Goal: Task Accomplishment & Management: Manage account settings

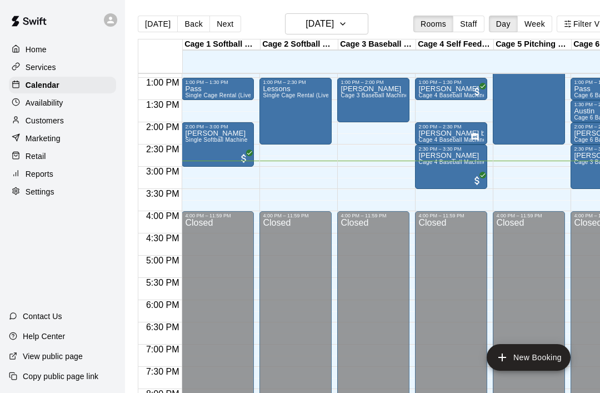
scroll to position [574, 0]
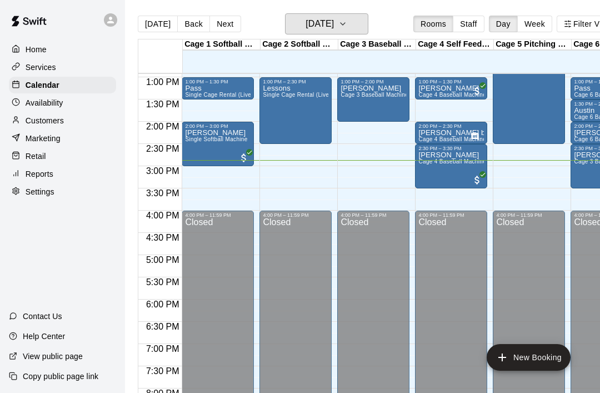
click at [365, 17] on button "[DATE]" at bounding box center [326, 23] width 83 height 21
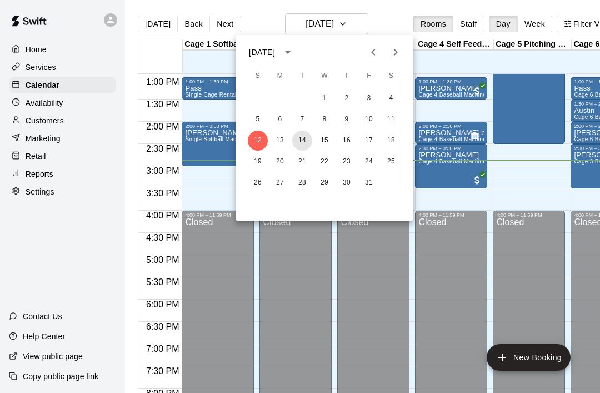
click at [311, 138] on button "14" at bounding box center [302, 141] width 20 height 20
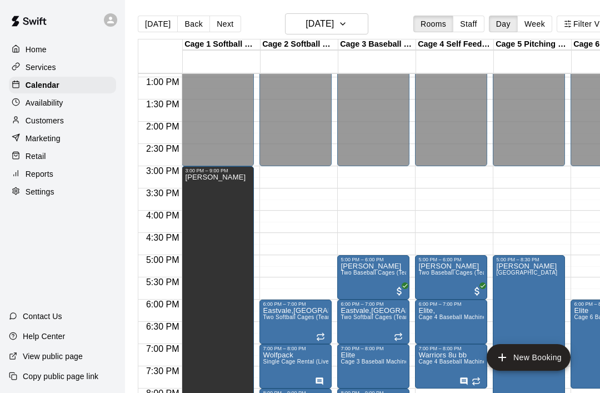
click at [383, 276] on span "Two Baseball Cages (Team)" at bounding box center [378, 272] width 74 height 6
click at [357, 282] on icon "edit" at bounding box center [352, 281] width 13 height 13
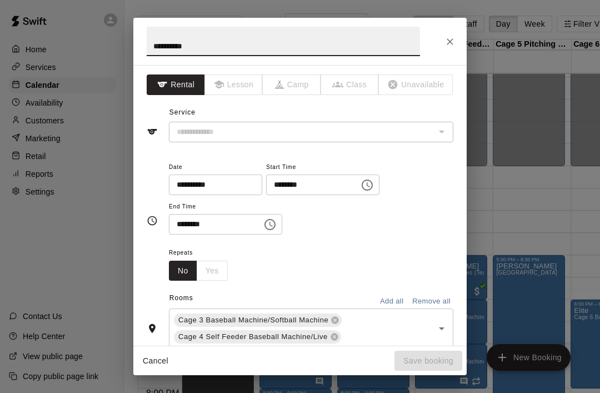
type input "**********"
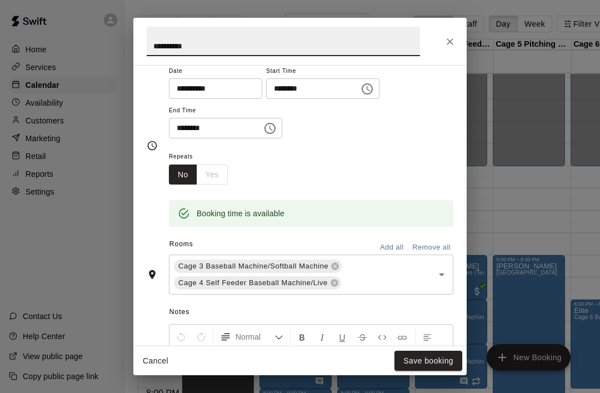
scroll to position [101, 0]
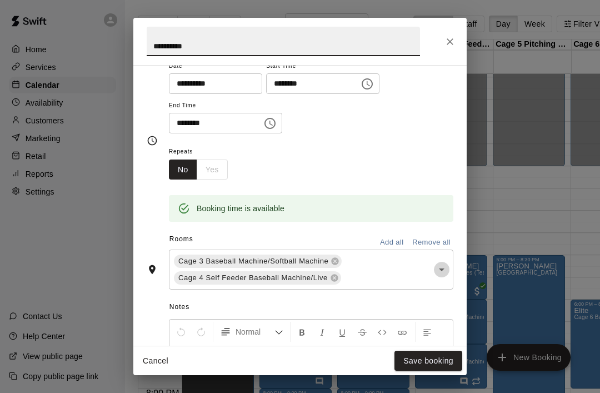
click at [444, 269] on icon "Open" at bounding box center [441, 269] width 13 height 13
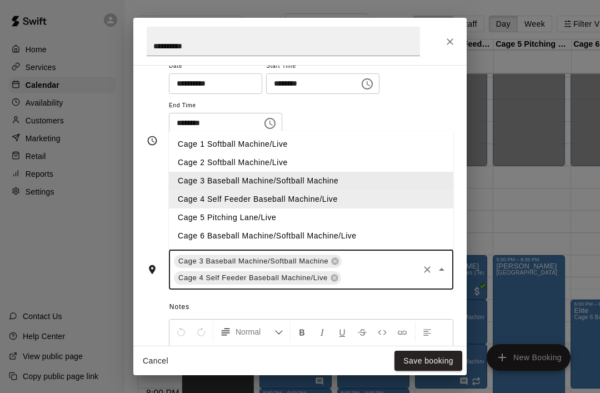
scroll to position [0, 32]
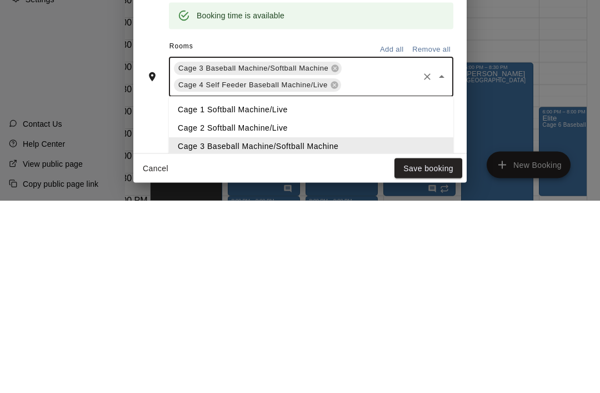
click at [338, 257] on icon at bounding box center [335, 261] width 9 height 9
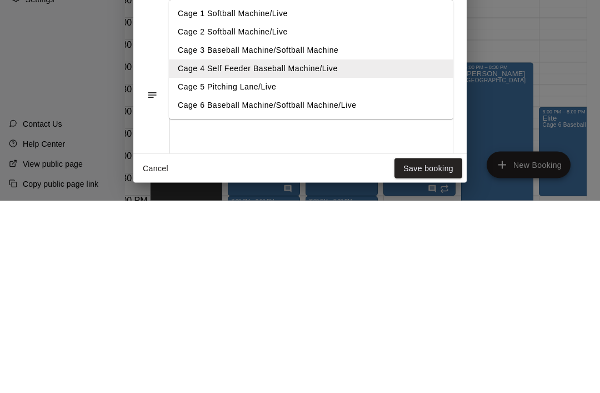
scroll to position [184, 0]
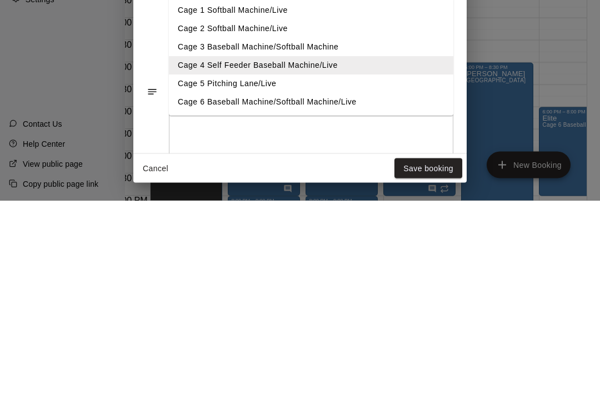
click at [327, 286] on li "Cage 6 Baseball Machine/Softball Machine/Live" at bounding box center [311, 295] width 284 height 18
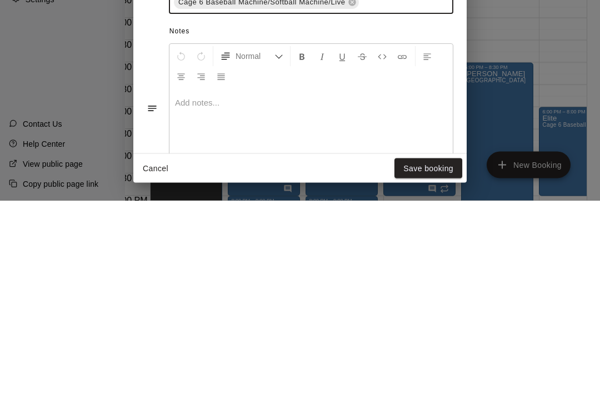
click at [424, 351] on button "Save booking" at bounding box center [428, 361] width 68 height 21
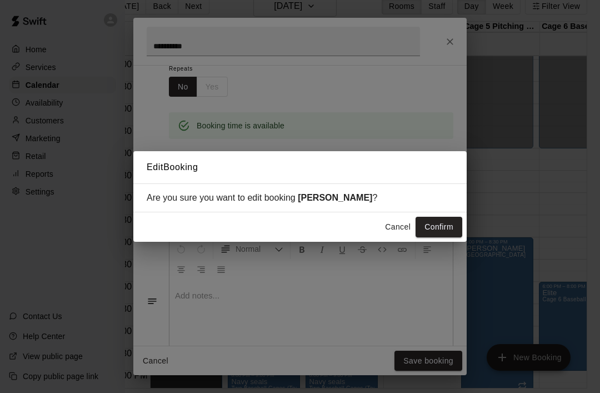
click at [442, 224] on button "Confirm" at bounding box center [439, 227] width 47 height 21
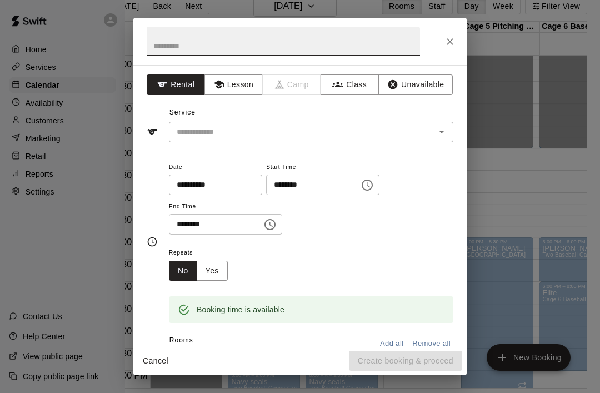
click at [171, 52] on input "text" at bounding box center [283, 41] width 273 height 29
type input "*"
click at [444, 137] on icon "Open" at bounding box center [441, 131] width 13 height 13
type input "********"
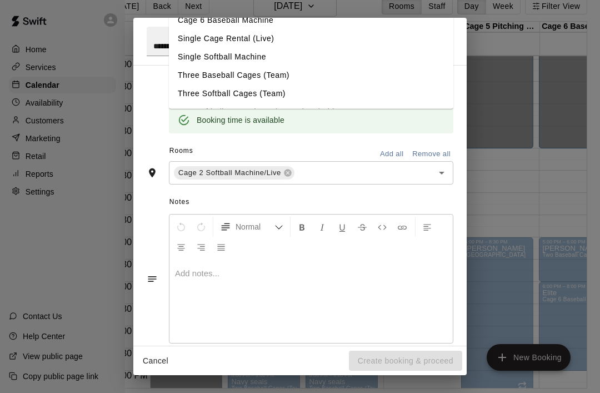
scroll to position [191, 0]
click at [183, 117] on li "Two Softball Cages (Team) Tuesdays/Fridays" at bounding box center [311, 112] width 284 height 18
type input "**********"
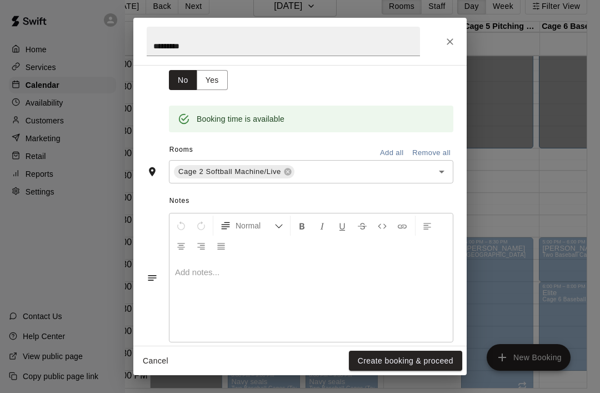
click at [183, 116] on icon at bounding box center [184, 119] width 12 height 12
click at [447, 175] on icon "Open" at bounding box center [441, 171] width 13 height 13
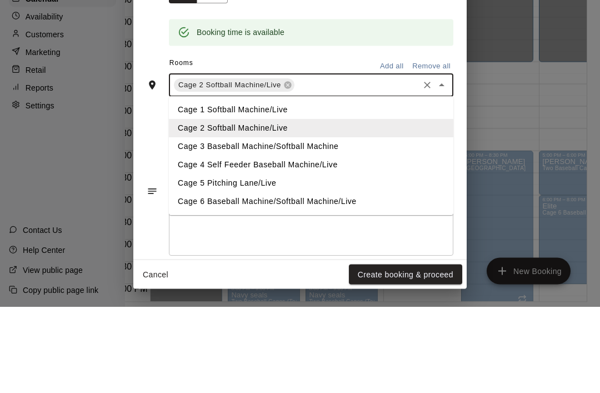
click at [186, 224] on li "Cage 3 Baseball Machine/Softball Machine" at bounding box center [311, 233] width 284 height 18
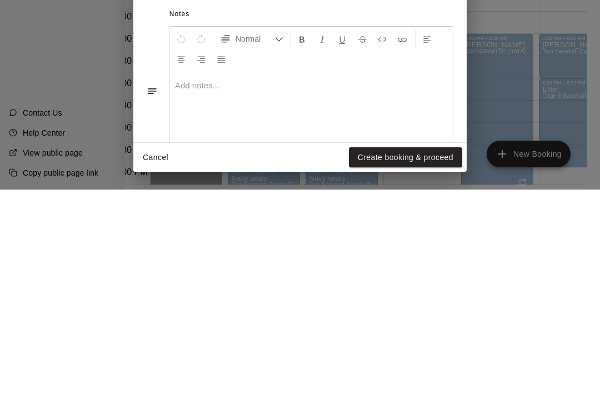
scroll to position [53, 32]
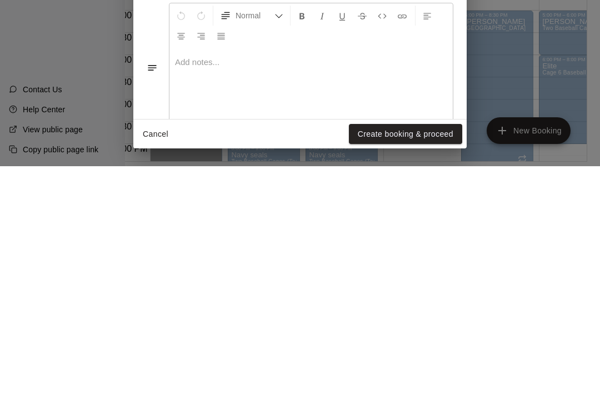
click at [429, 351] on button "Create booking & proceed" at bounding box center [405, 361] width 113 height 21
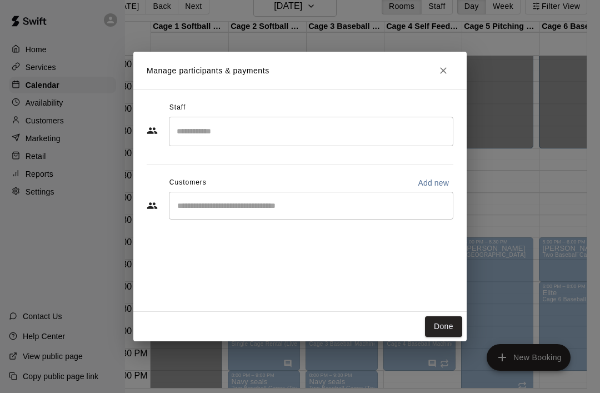
click at [445, 326] on button "Done" at bounding box center [443, 326] width 37 height 21
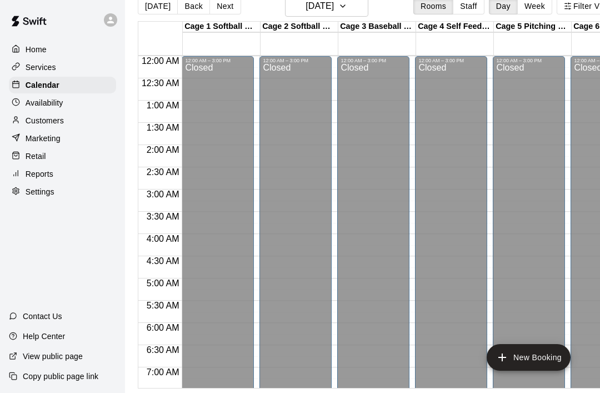
scroll to position [0, 0]
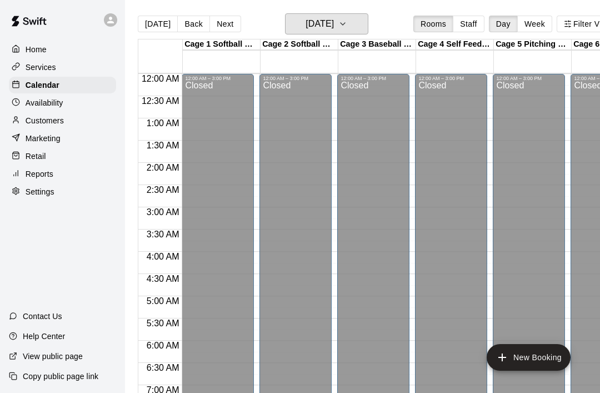
click at [366, 19] on button "Tuesday Oct 14" at bounding box center [326, 23] width 83 height 21
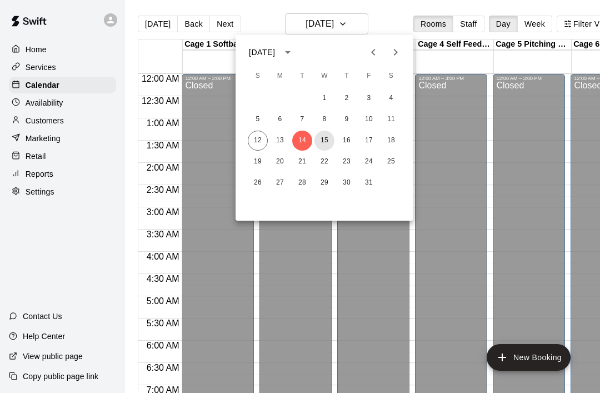
click at [331, 141] on button "15" at bounding box center [324, 141] width 20 height 20
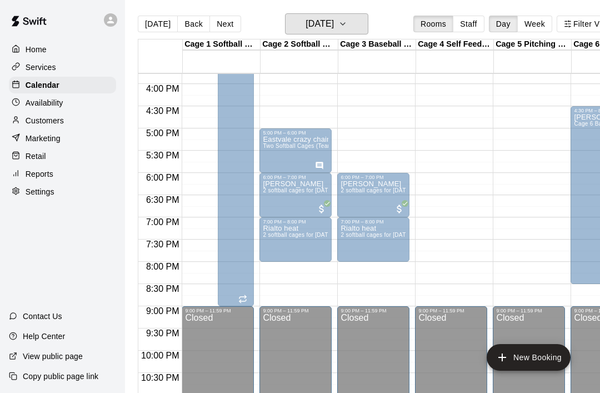
scroll to position [700, 0]
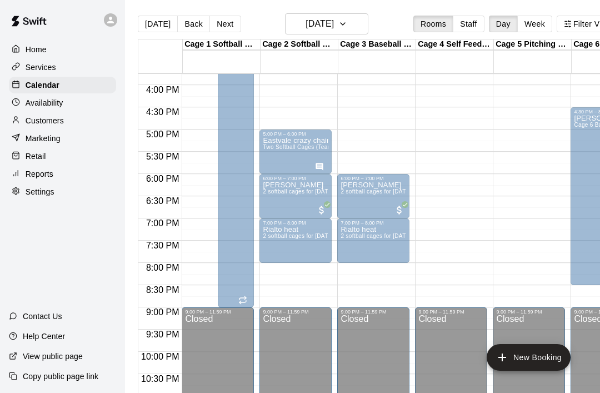
click at [294, 153] on div "Eastvale crazy chains Two Softball Cages (Team) Tuesdays/Fridays" at bounding box center [296, 333] width 66 height 393
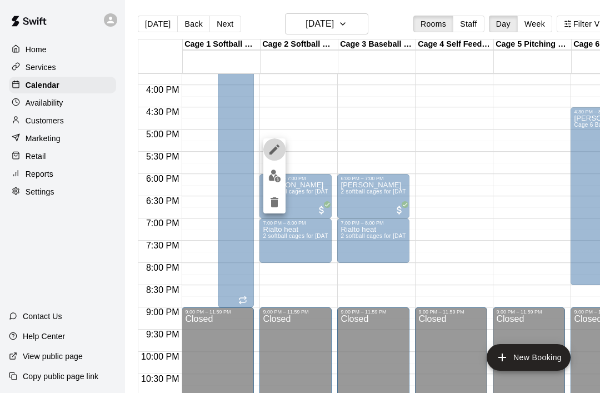
click at [277, 151] on icon "edit" at bounding box center [274, 149] width 13 height 13
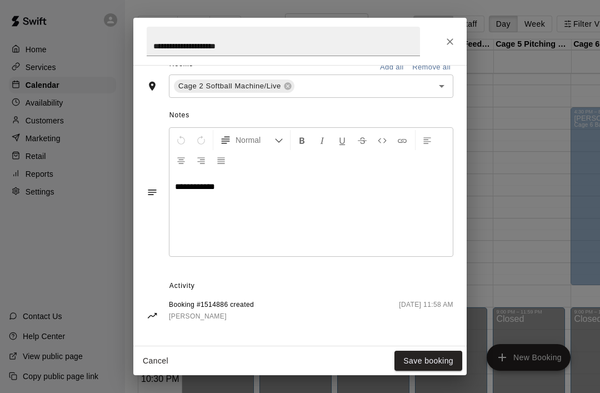
scroll to position [276, 0]
click at [443, 87] on icon "Open" at bounding box center [441, 86] width 13 height 13
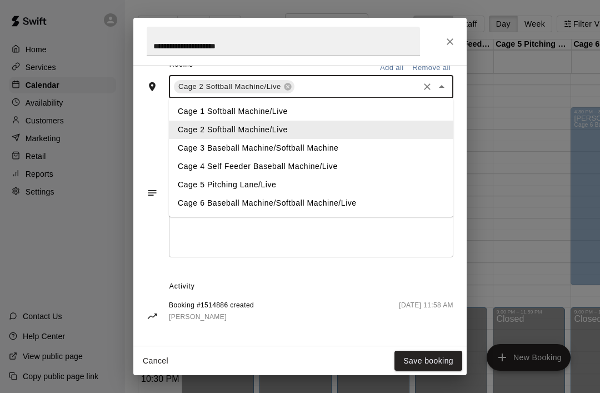
click at [307, 150] on li "Cage 3 Baseball Machine/Softball Machine" at bounding box center [311, 148] width 284 height 18
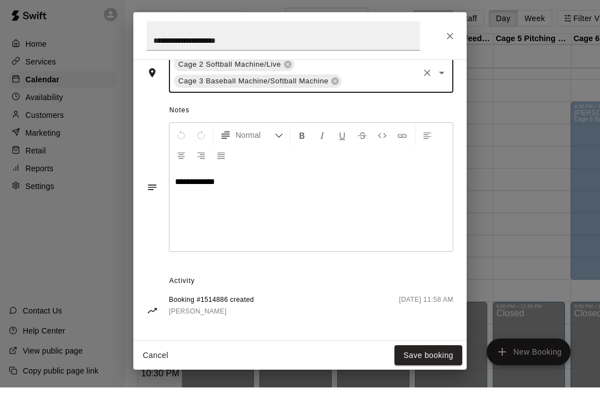
scroll to position [257, 0]
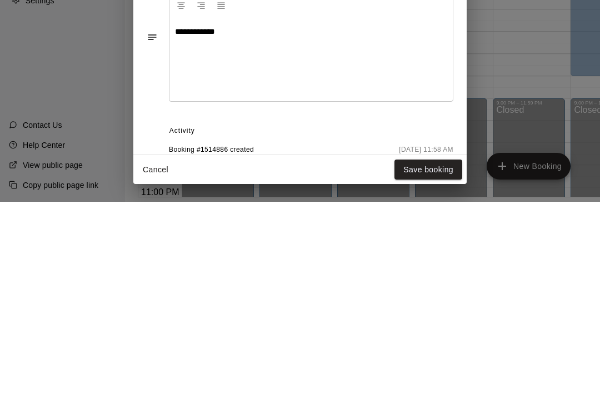
click at [424, 351] on button "Save booking" at bounding box center [428, 361] width 68 height 21
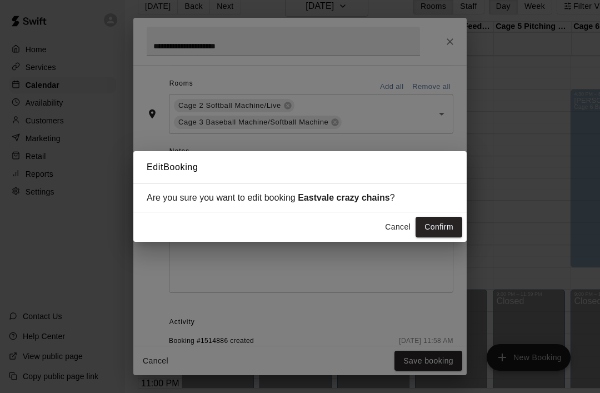
click at [448, 237] on button "Confirm" at bounding box center [439, 227] width 47 height 21
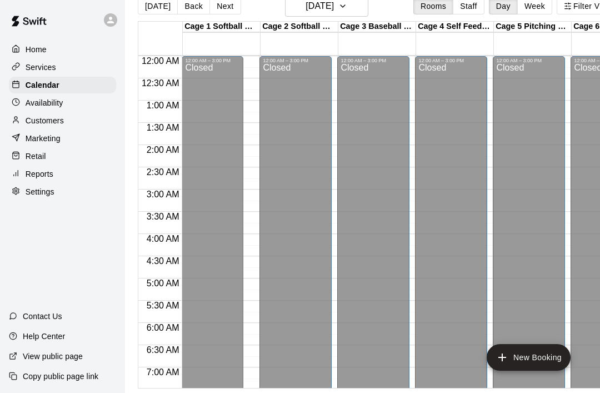
scroll to position [0, 0]
click at [368, 6] on button "Wednesday Oct 15" at bounding box center [326, 6] width 83 height 21
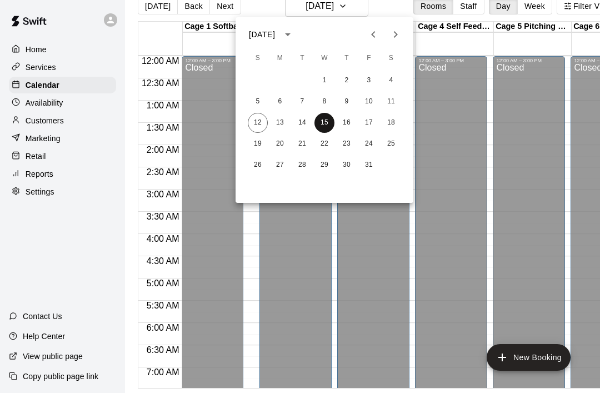
click at [314, 121] on button "15" at bounding box center [324, 123] width 20 height 20
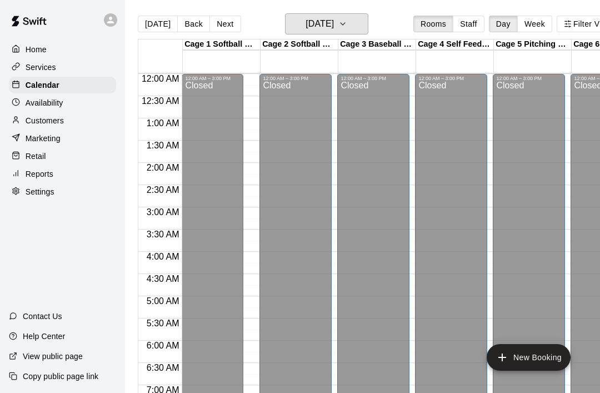
scroll to position [1, 1]
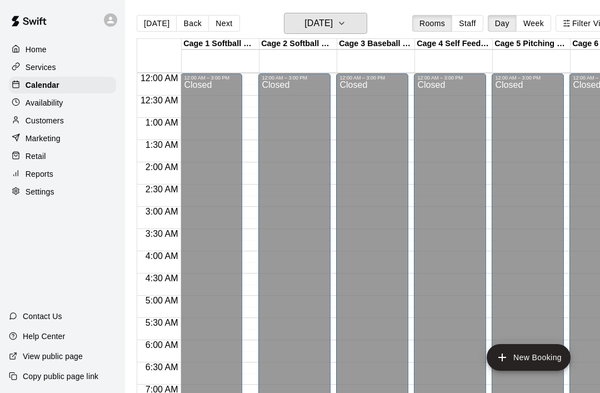
click at [367, 22] on button "Wednesday Oct 15" at bounding box center [325, 23] width 83 height 21
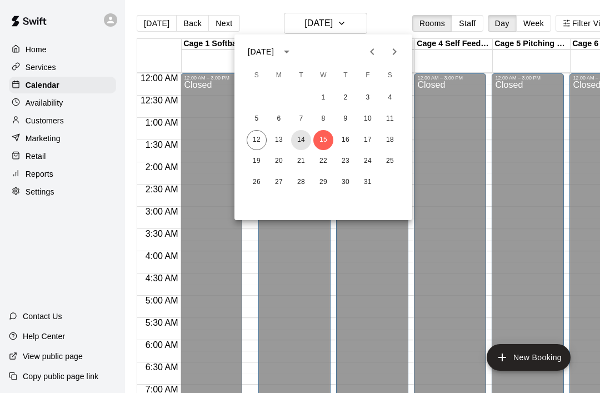
click at [304, 142] on button "14" at bounding box center [301, 140] width 20 height 20
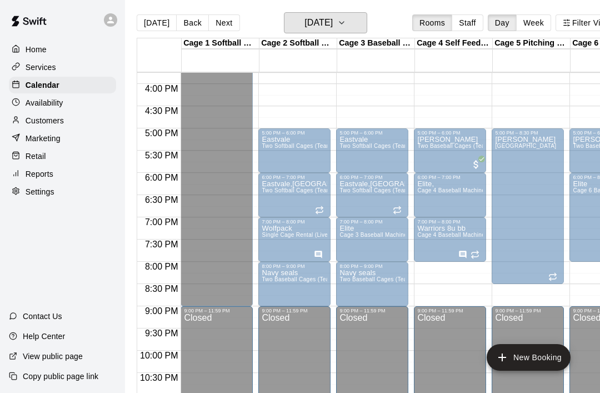
scroll to position [4, 1]
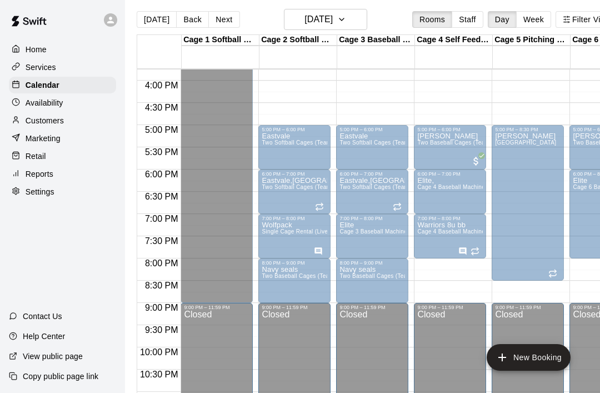
click at [379, 153] on div "Eastvale Two Softball Cages (Team) Tuesdays/Fridays" at bounding box center [372, 328] width 66 height 393
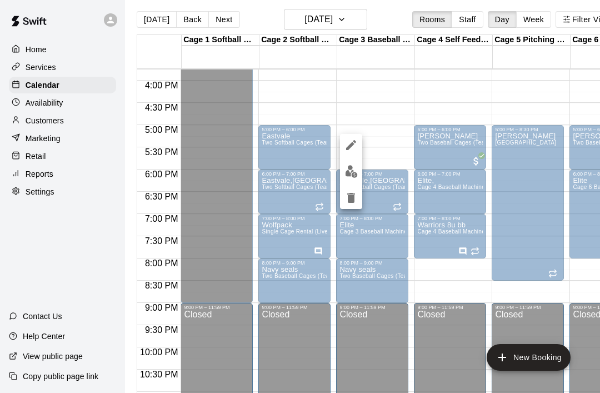
click at [352, 201] on icon "delete" at bounding box center [351, 198] width 8 height 10
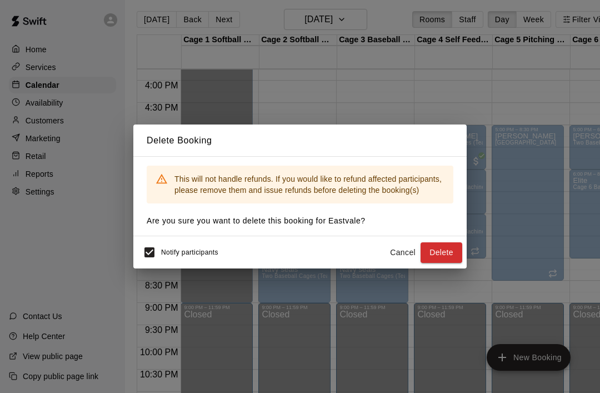
click at [445, 263] on button "Delete" at bounding box center [441, 252] width 42 height 21
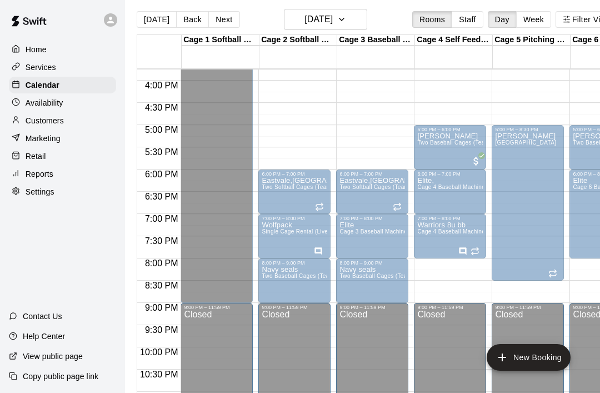
click at [585, 146] on span "Two Baseball Cages (Team)" at bounding box center [610, 142] width 74 height 6
click at [577, 154] on icon "edit" at bounding box center [580, 152] width 10 height 10
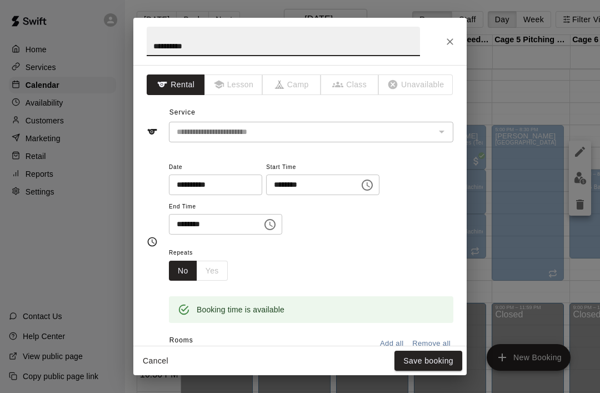
click at [448, 364] on icon "Open" at bounding box center [441, 370] width 13 height 13
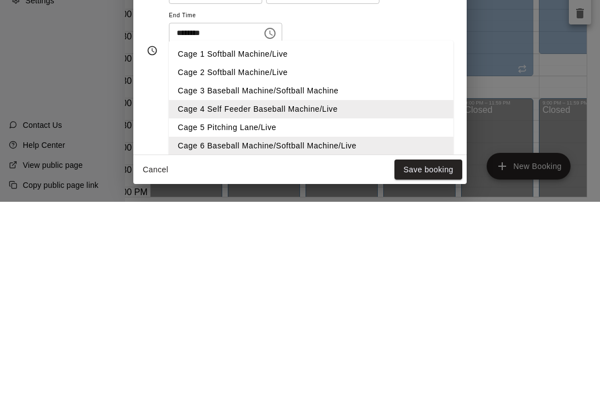
click at [188, 273] on li "Cage 3 Baseball Machine/Softball Machine" at bounding box center [311, 282] width 284 height 18
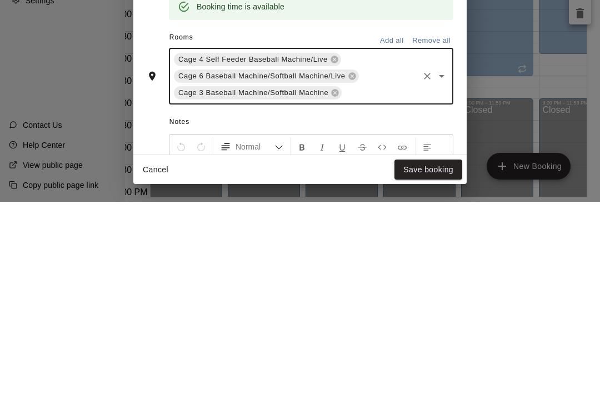
scroll to position [114, 0]
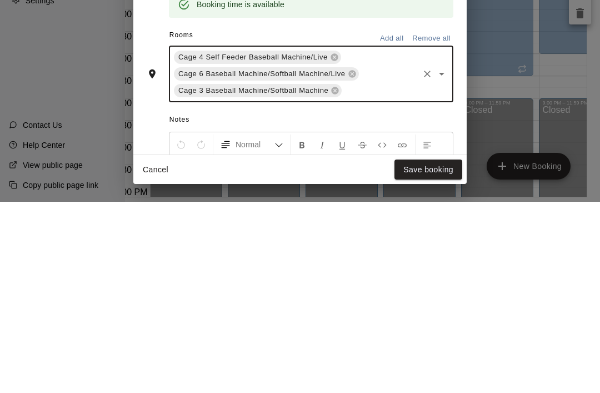
click at [355, 262] on icon at bounding box center [351, 265] width 7 height 7
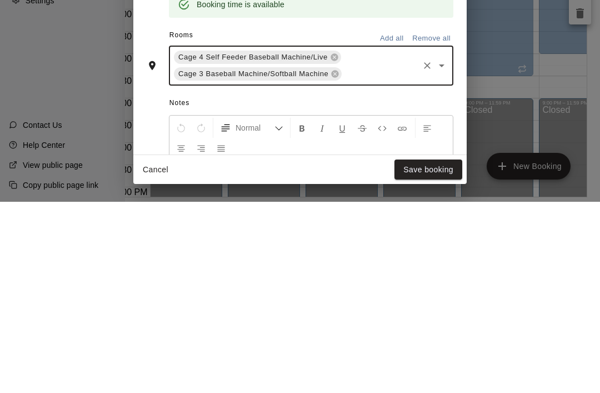
click at [433, 351] on button "Save booking" at bounding box center [428, 361] width 68 height 21
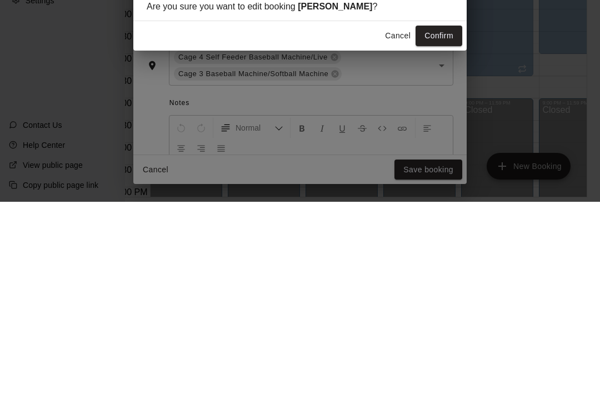
scroll to position [18, 32]
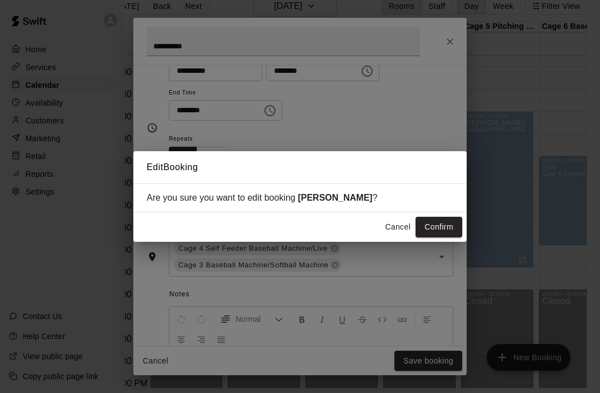
click at [447, 237] on button "Confirm" at bounding box center [439, 227] width 47 height 21
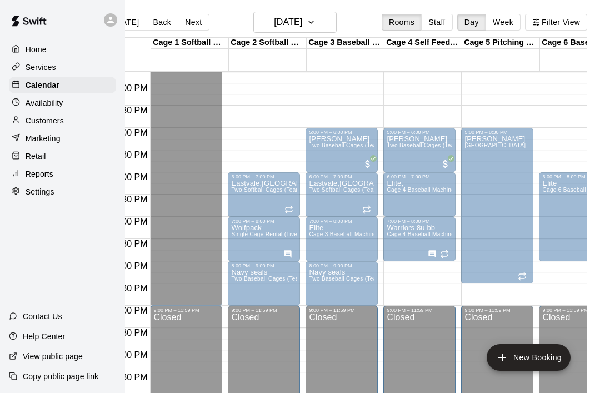
scroll to position [0, 32]
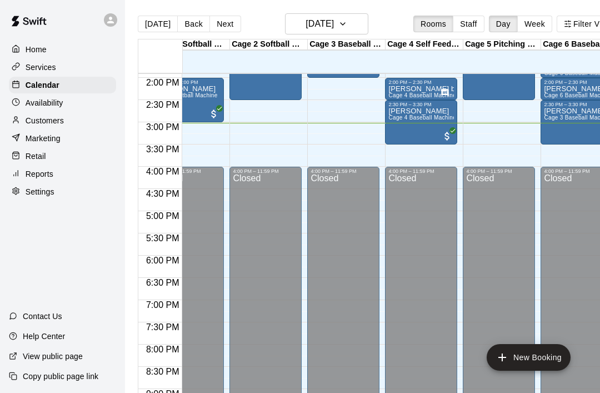
scroll to position [619, 31]
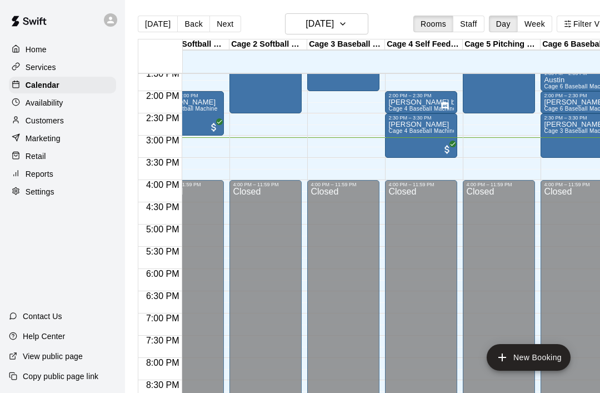
scroll to position [0, 31]
